Goal: Task Accomplishment & Management: Manage account settings

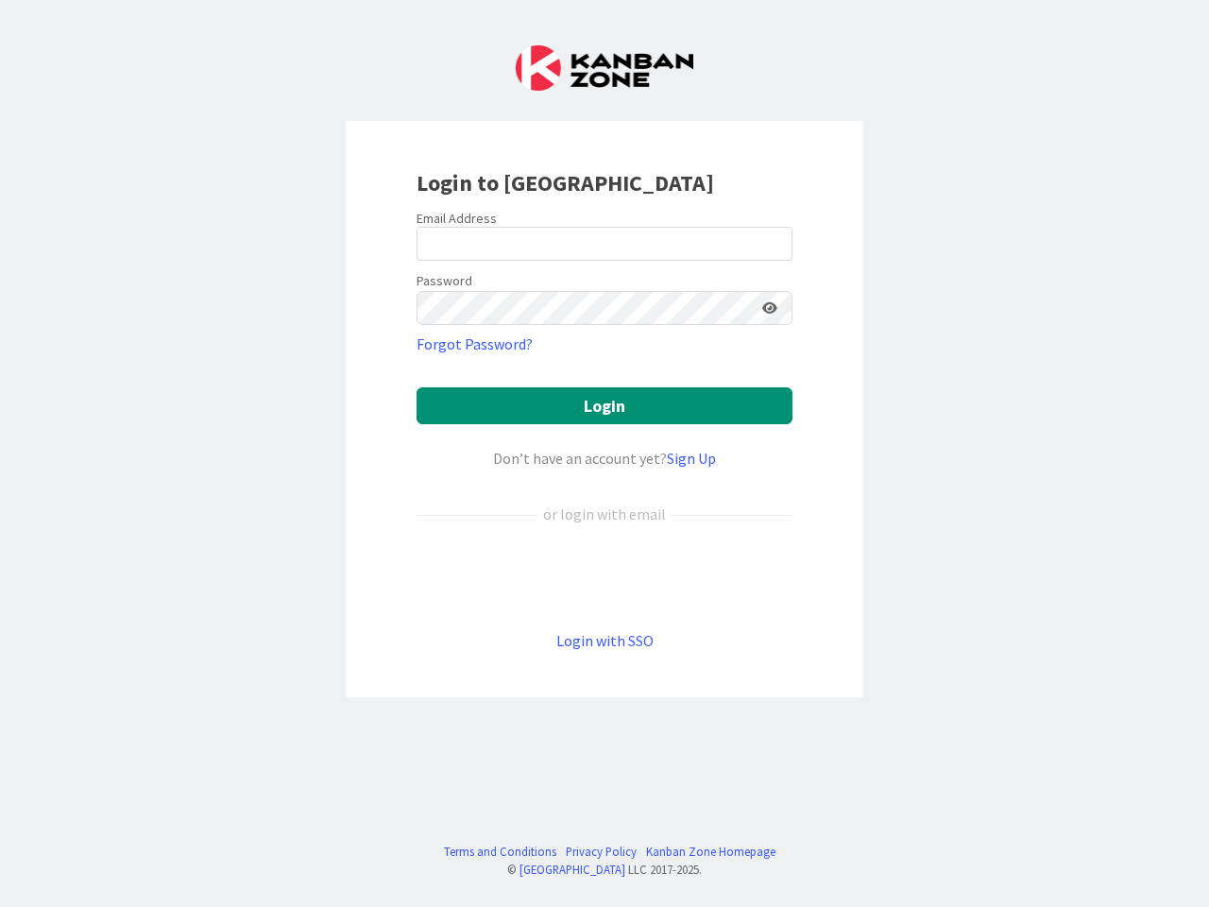
click at [604, 453] on div "Don’t have an account yet? Sign Up" at bounding box center [605, 458] width 376 height 23
click at [770, 308] on icon at bounding box center [769, 307] width 15 height 13
click at [604, 405] on button "Login" at bounding box center [605, 405] width 376 height 37
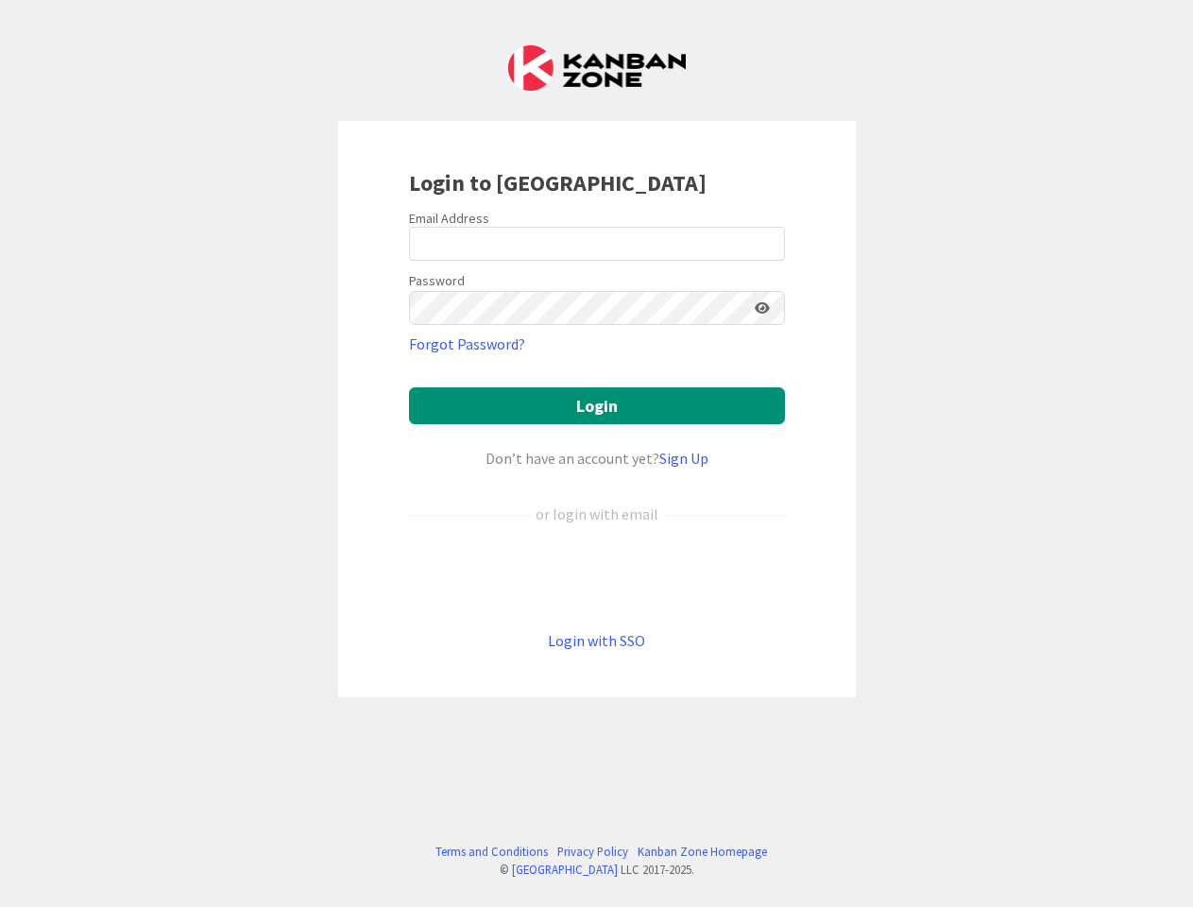
click at [596, 453] on div "Don’t have an account yet? Sign Up" at bounding box center [597, 458] width 376 height 23
click at [762, 308] on icon at bounding box center [762, 307] width 15 height 13
click at [597, 405] on button "Login" at bounding box center [597, 405] width 376 height 37
